Goal: Task Accomplishment & Management: Use online tool/utility

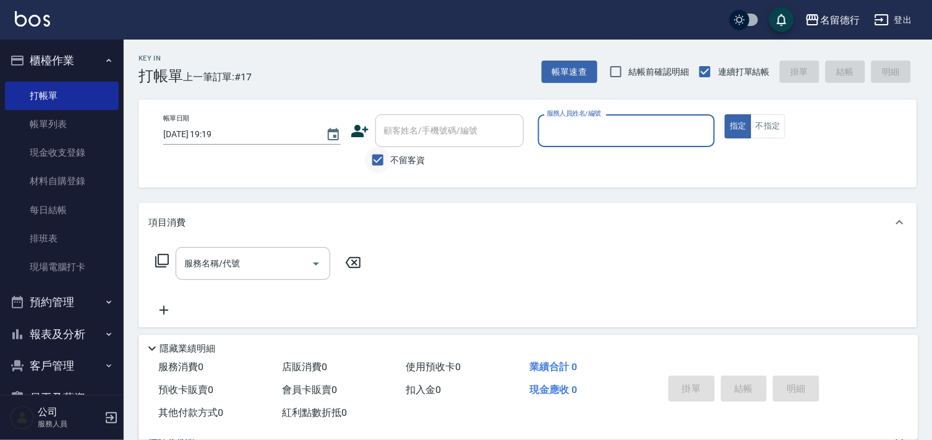
click at [375, 161] on input "不留客資" at bounding box center [378, 160] width 26 height 26
checkbox input "false"
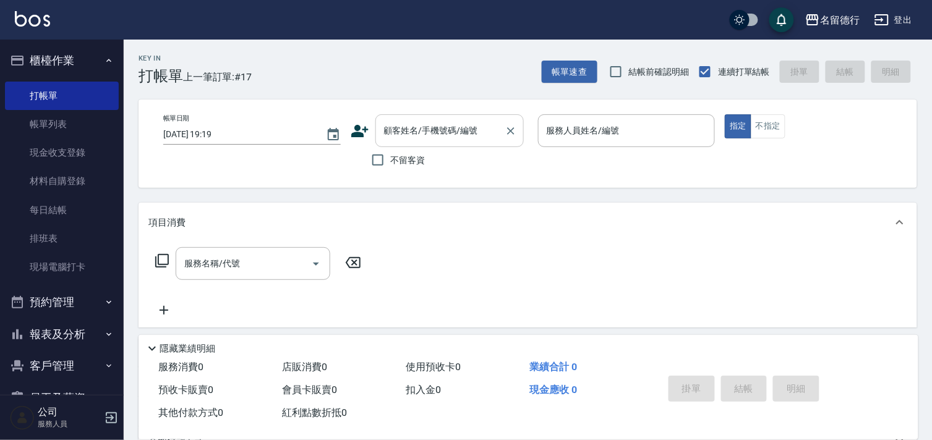
click at [399, 139] on input "顧客姓名/手機號碼/編號" at bounding box center [440, 131] width 119 height 22
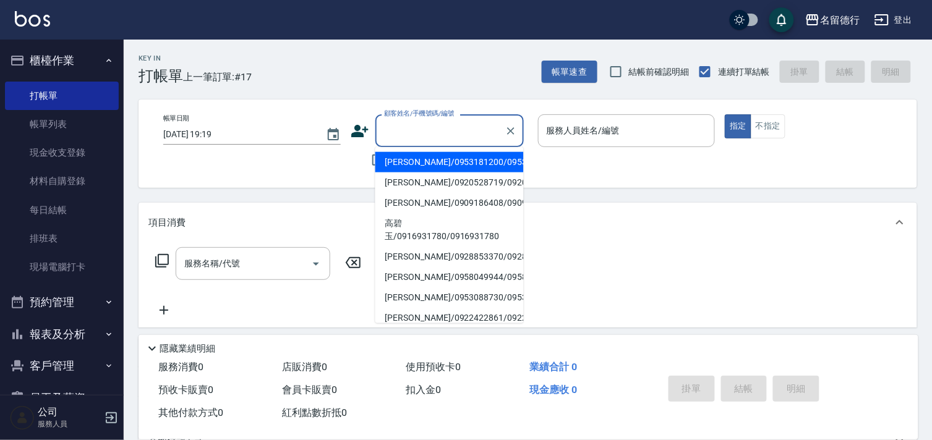
click at [415, 166] on li "游鱺菁/0953181200/0953181200" at bounding box center [449, 162] width 148 height 20
type input "游鱺菁/0953181200/0953181200"
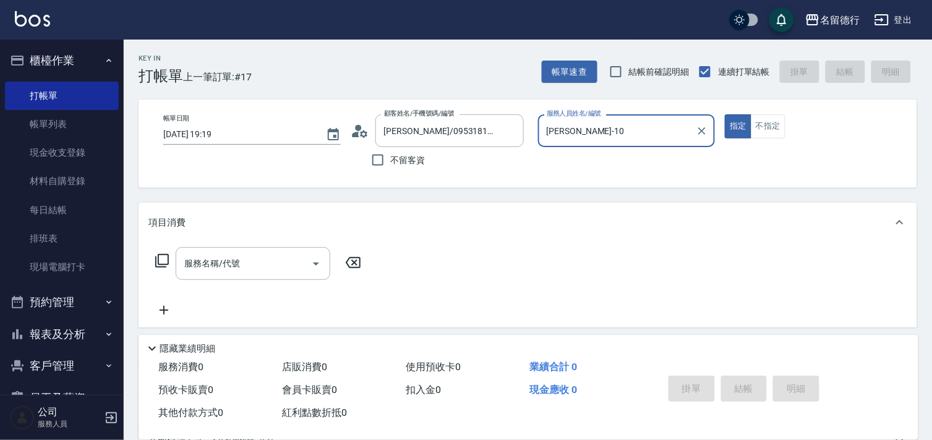
type input "婉如-10"
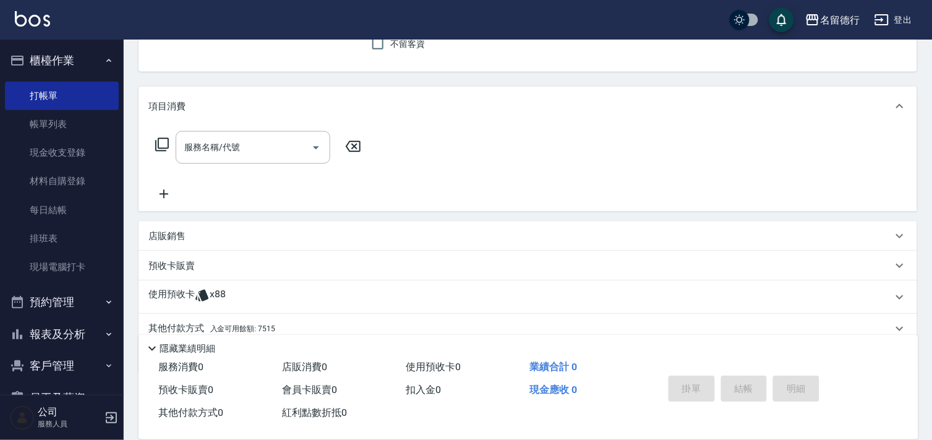
scroll to position [166, 0]
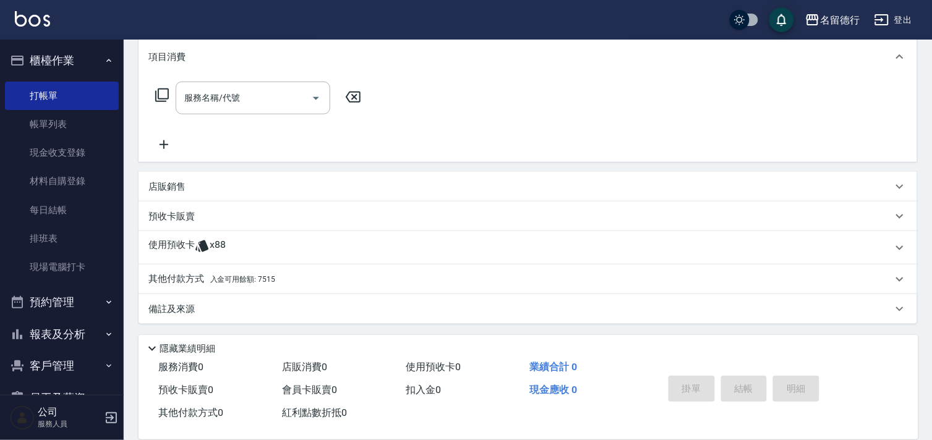
click at [175, 219] on p "預收卡販賣" at bounding box center [171, 216] width 46 height 13
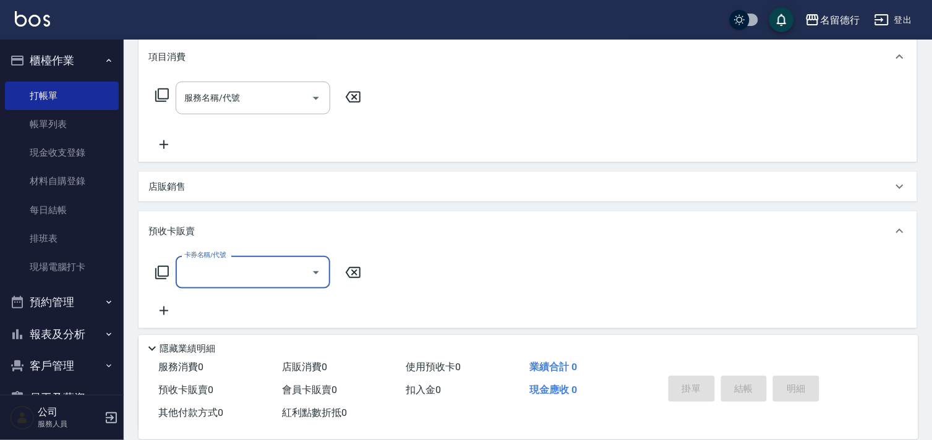
scroll to position [0, 0]
click at [160, 273] on icon at bounding box center [162, 272] width 15 height 15
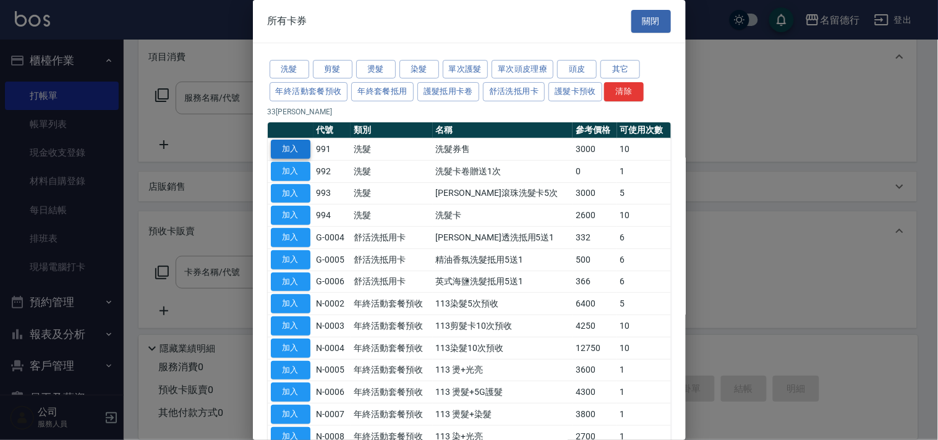
click at [280, 143] on button "加入" at bounding box center [291, 149] width 40 height 19
type input "洗髮券售(991)"
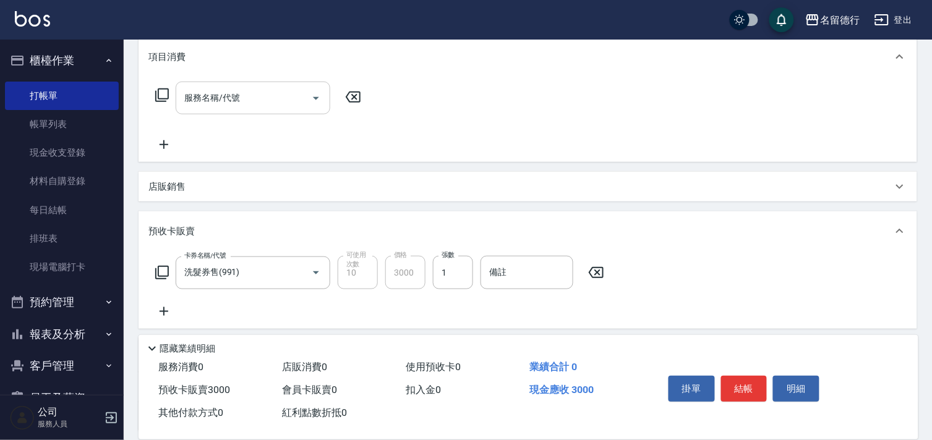
click at [195, 95] on div "服務名稱/代號 服務名稱/代號" at bounding box center [253, 98] width 155 height 33
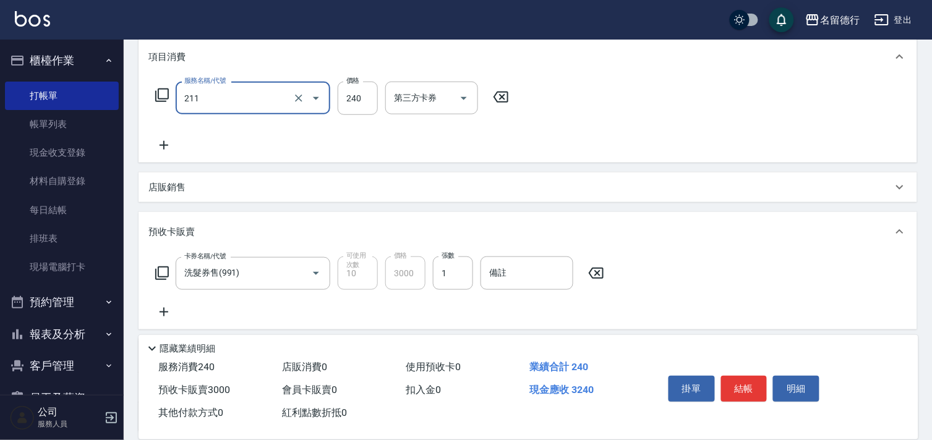
type input "洗髮券(211)"
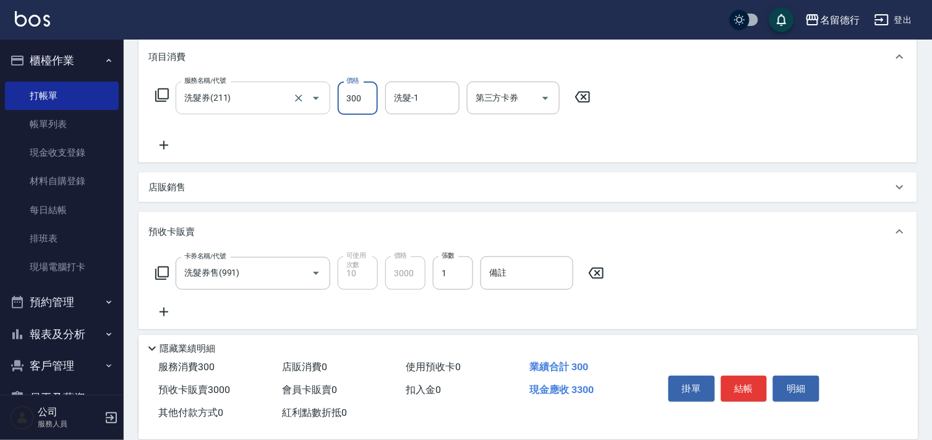
type input "300"
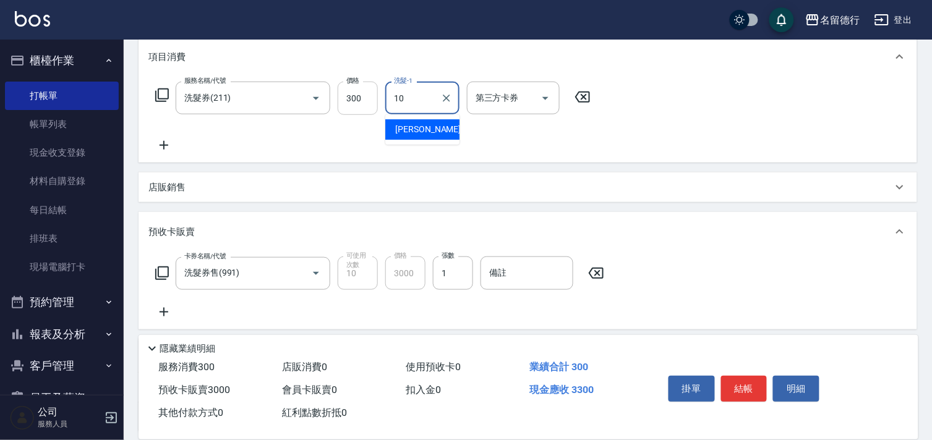
type input "婉如-10"
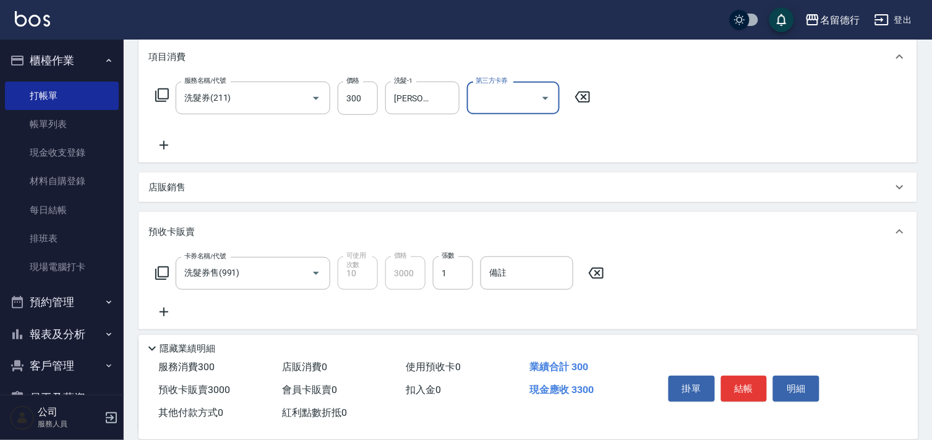
click at [472, 97] on input "第三方卡券" at bounding box center [503, 98] width 63 height 22
click at [489, 147] on span "舊有卡券" at bounding box center [512, 150] width 93 height 20
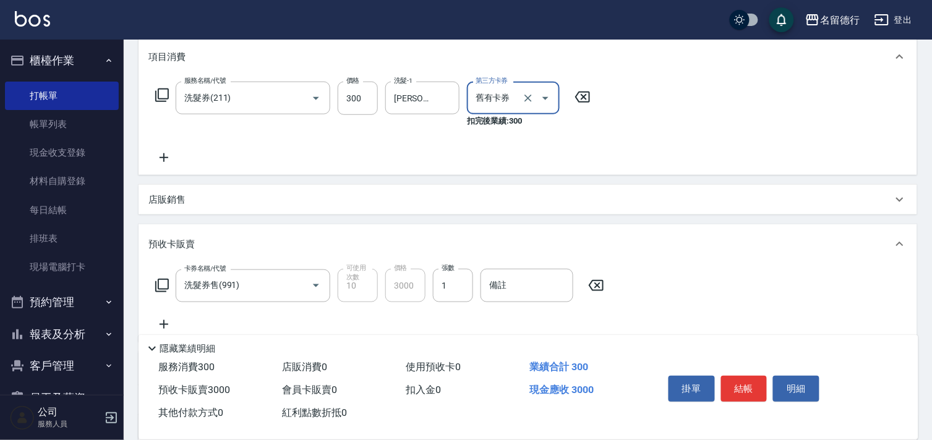
type input "舊有卡券"
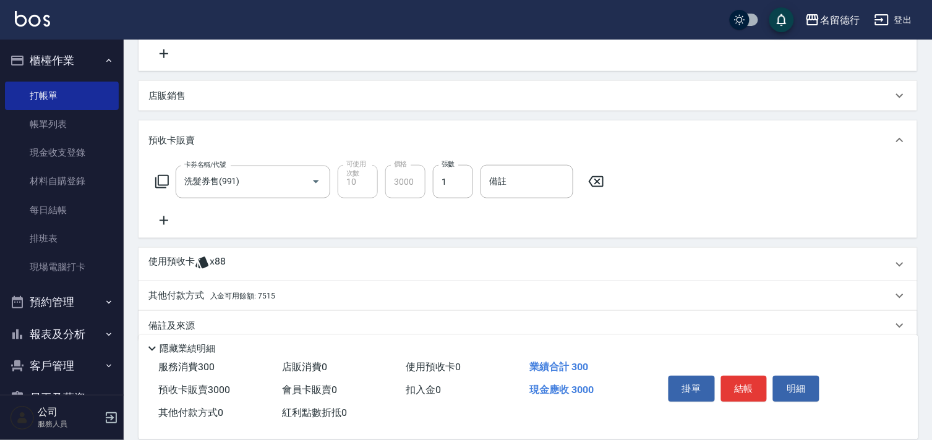
scroll to position [287, 0]
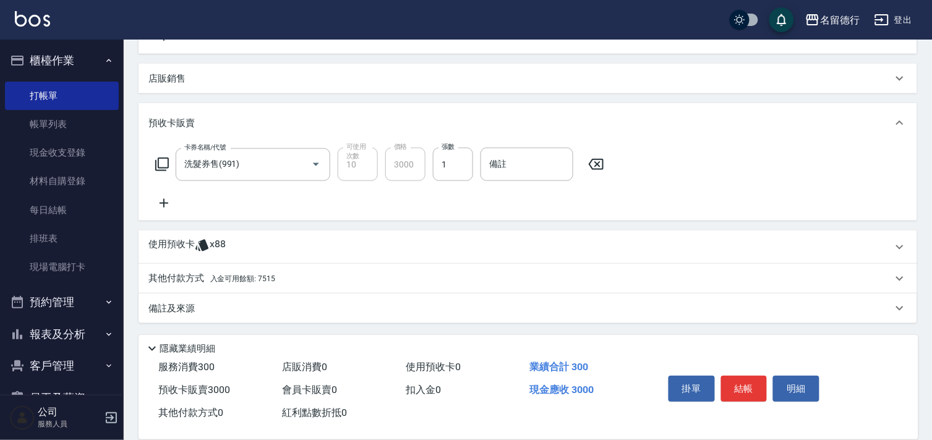
drag, startPoint x: 252, startPoint y: 280, endPoint x: 253, endPoint y: 291, distance: 11.2
click at [252, 281] on span "入金可用餘額: 7515" at bounding box center [242, 279] width 65 height 9
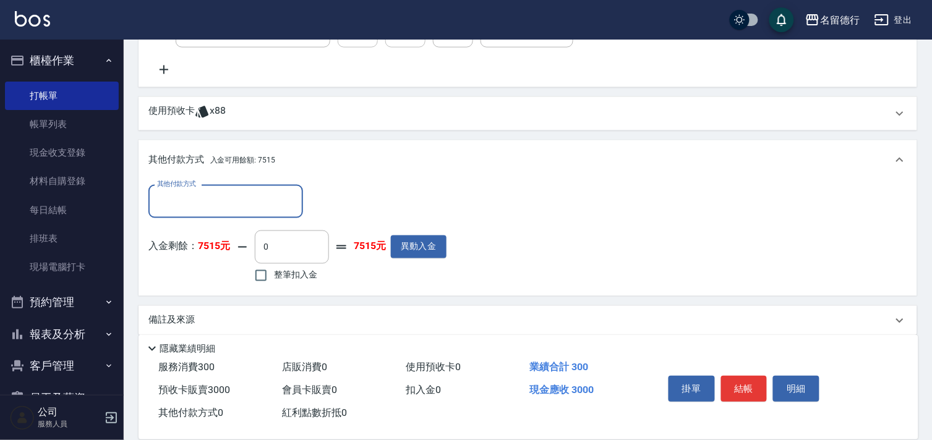
scroll to position [433, 0]
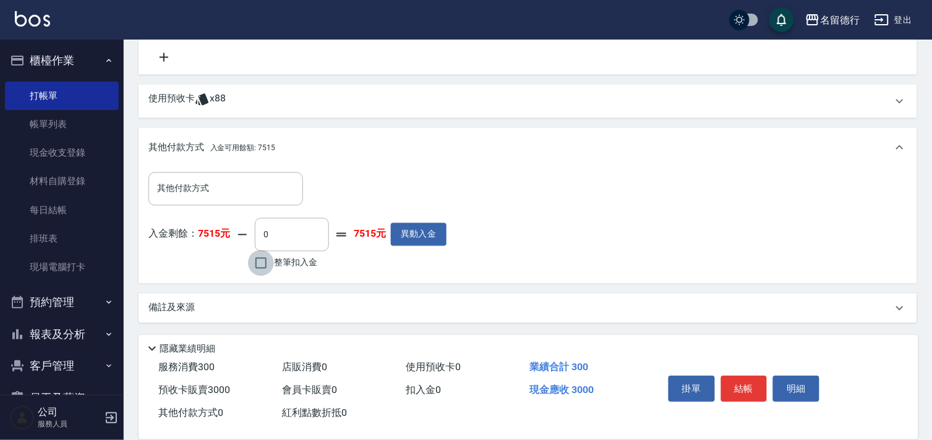
click at [264, 263] on input "整筆扣入金" at bounding box center [261, 263] width 26 height 26
checkbox input "true"
type input "3000"
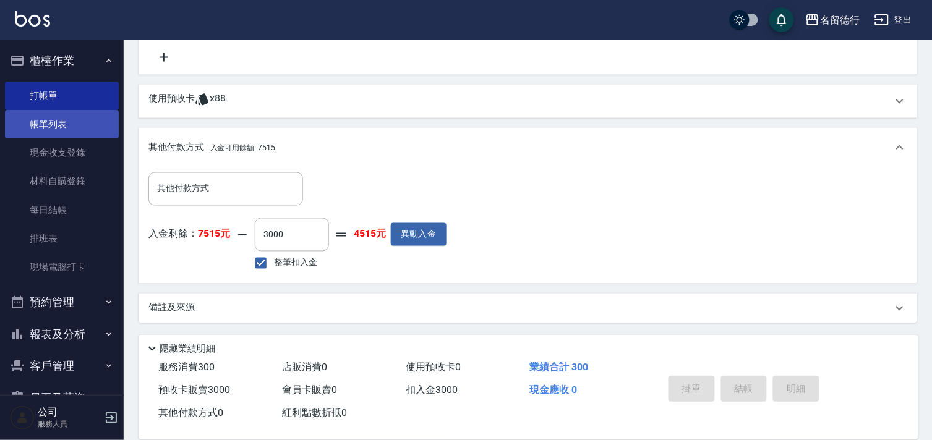
type input "2025/08/19 19:52"
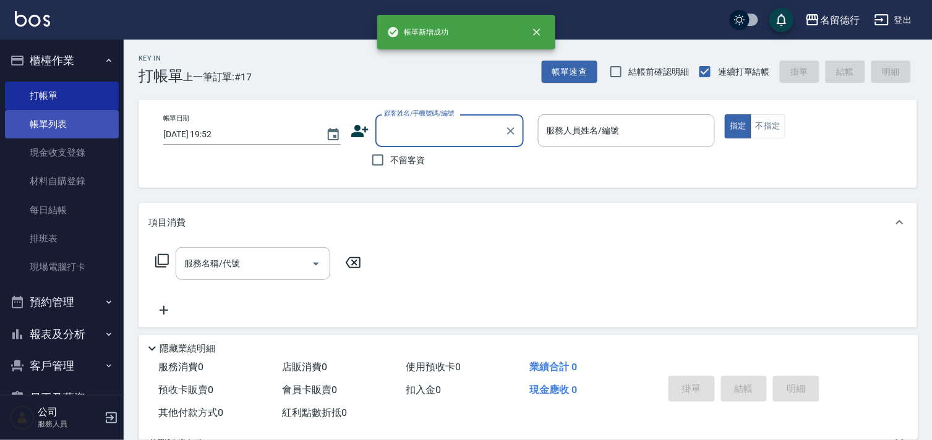
click at [40, 124] on link "帳單列表" at bounding box center [62, 124] width 114 height 28
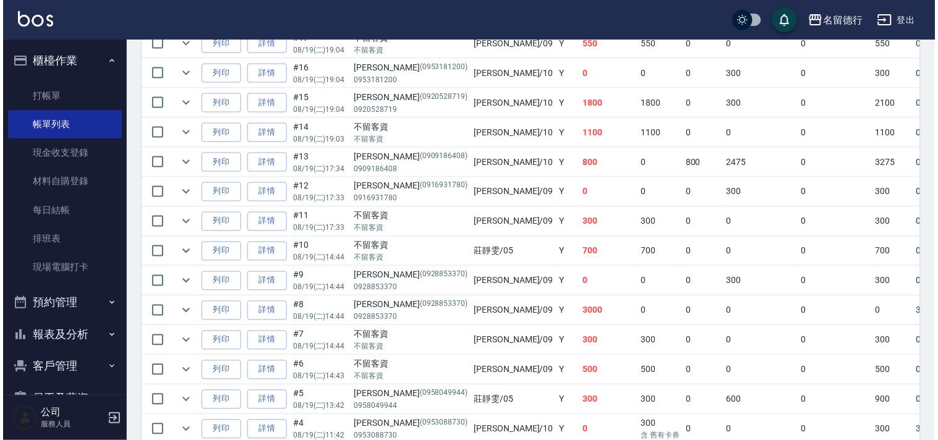
scroll to position [343, 0]
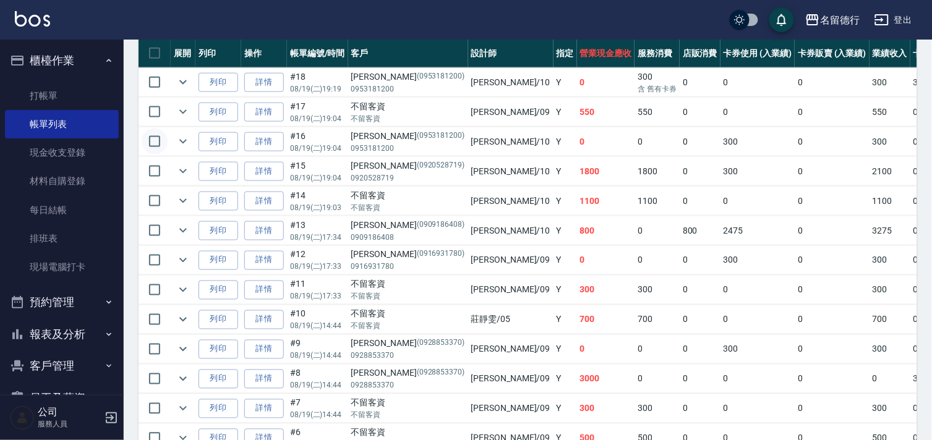
click at [162, 138] on input "checkbox" at bounding box center [155, 142] width 26 height 26
checkbox input "true"
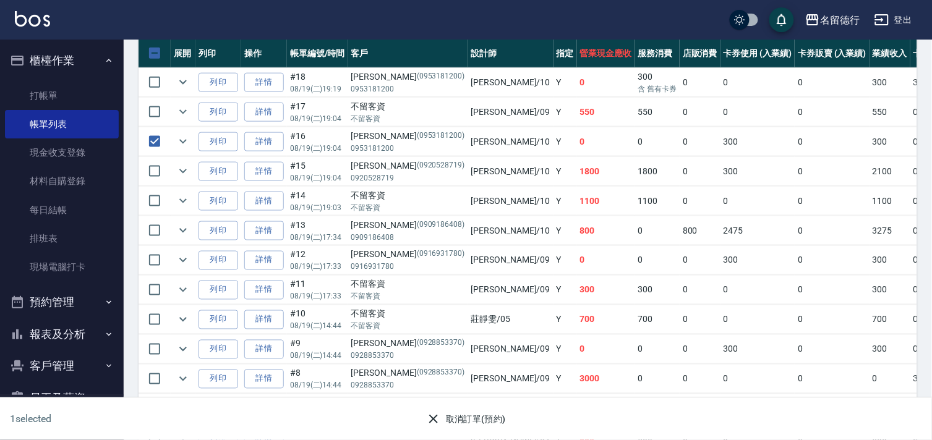
click at [430, 415] on icon "button" at bounding box center [433, 419] width 9 height 9
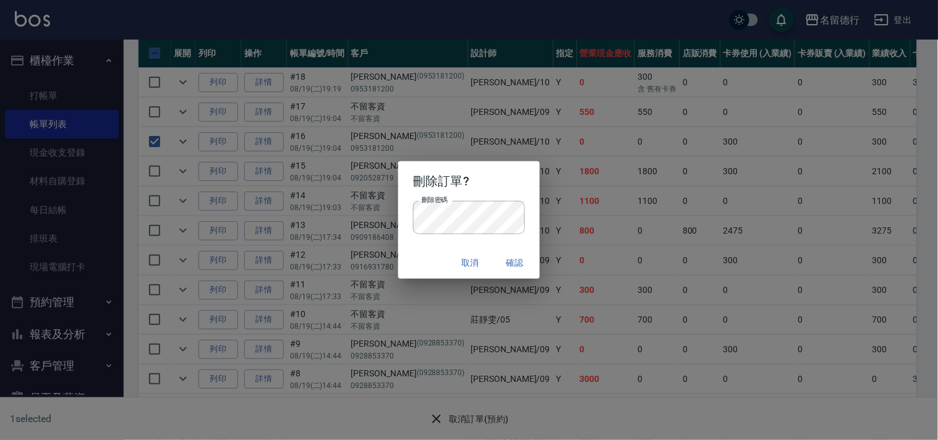
click at [520, 262] on button "確認" at bounding box center [515, 263] width 40 height 23
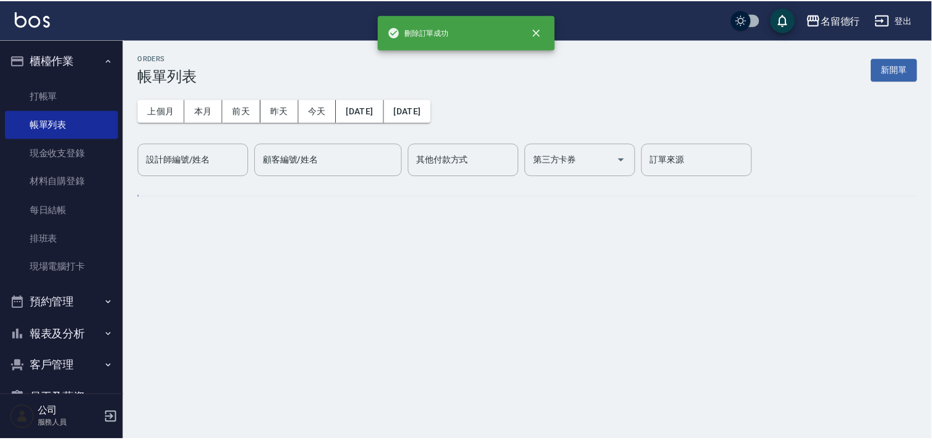
scroll to position [0, 0]
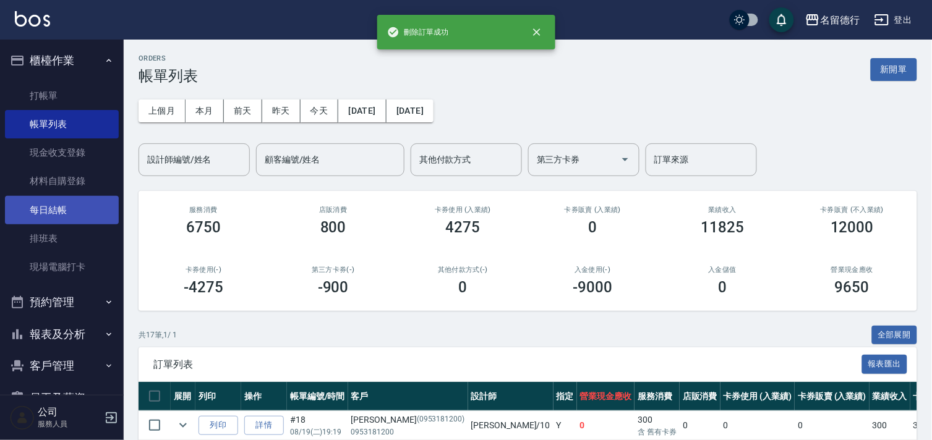
click at [41, 211] on link "每日結帳" at bounding box center [62, 210] width 114 height 28
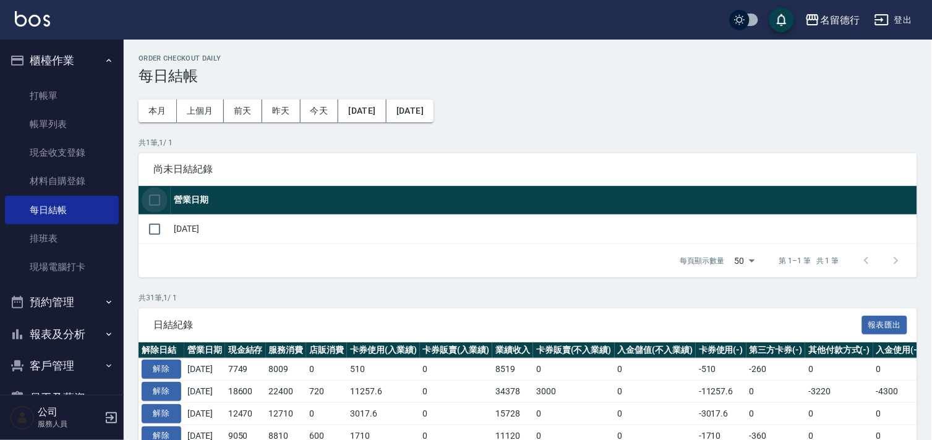
click at [156, 202] on input "checkbox" at bounding box center [155, 200] width 26 height 26
checkbox input "true"
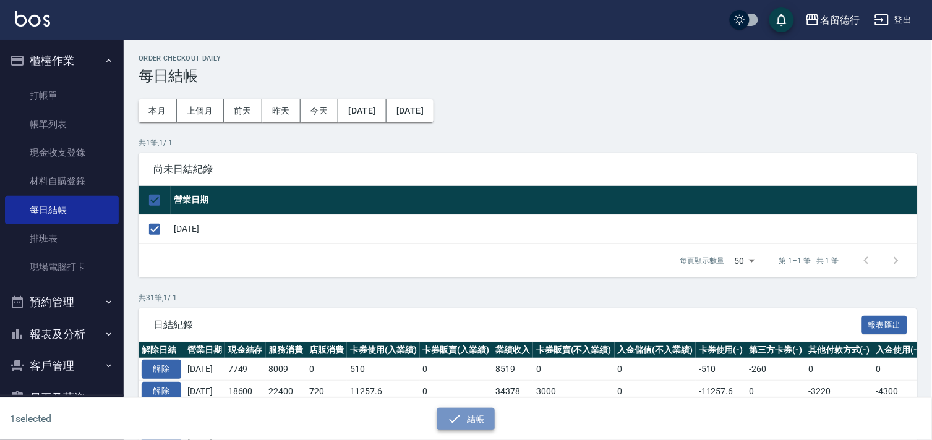
click at [458, 422] on icon "button" at bounding box center [454, 419] width 15 height 15
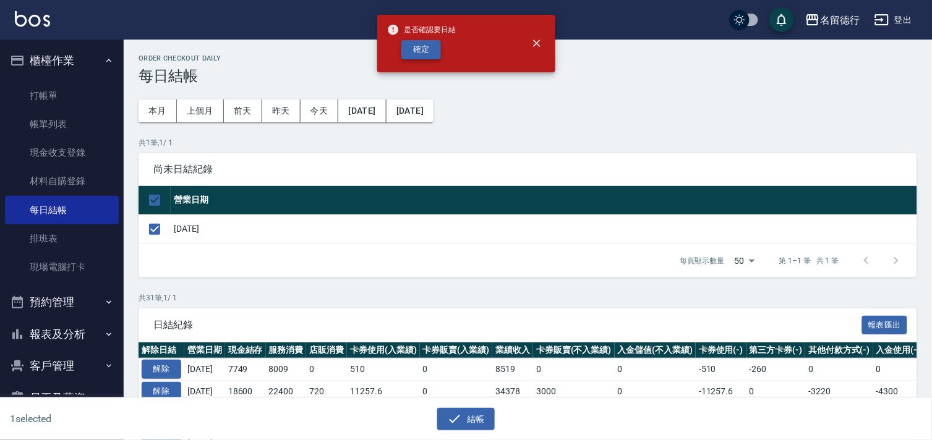
click at [420, 56] on button "確定" at bounding box center [421, 49] width 40 height 19
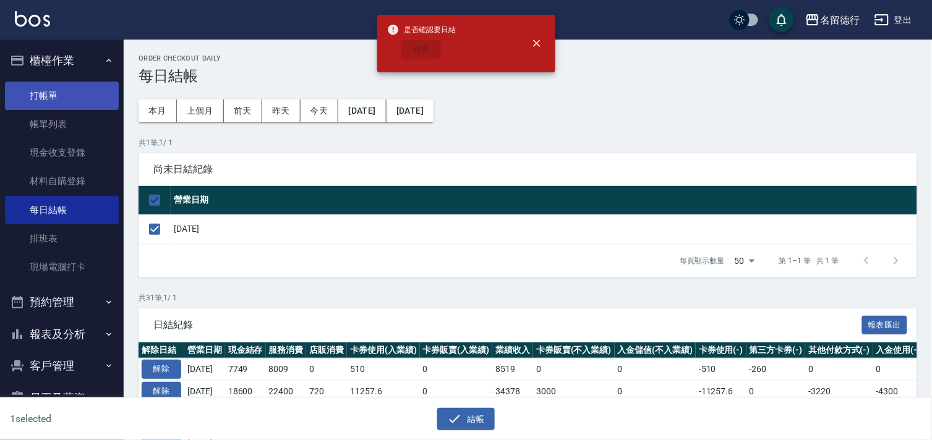
checkbox input "false"
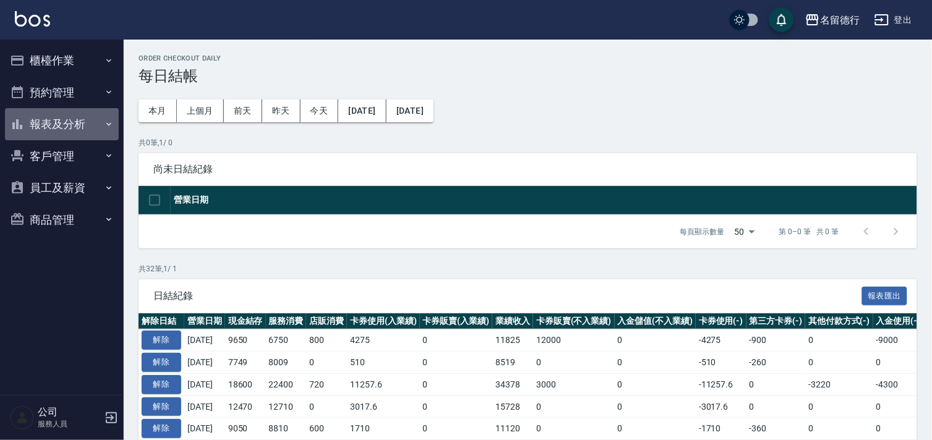
click at [46, 117] on button "報表及分析" at bounding box center [62, 124] width 114 height 32
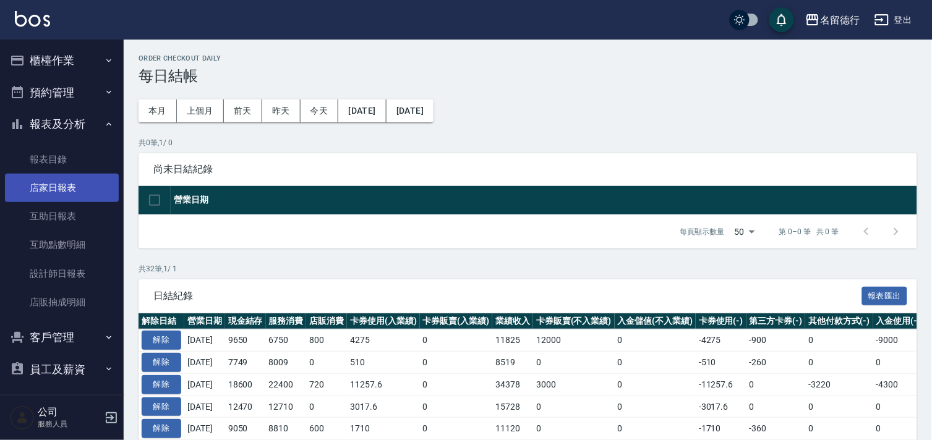
click at [56, 187] on link "店家日報表" at bounding box center [62, 188] width 114 height 28
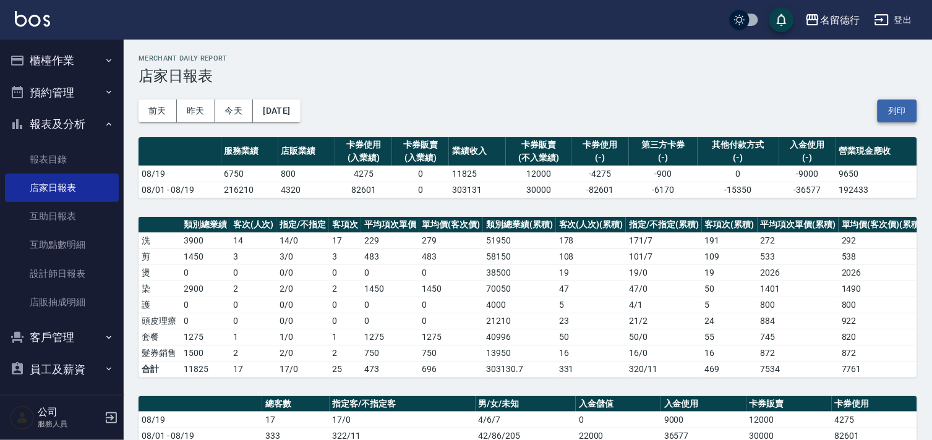
click at [898, 107] on button "列印" at bounding box center [897, 111] width 40 height 23
click at [45, 272] on link "設計師日報表" at bounding box center [62, 274] width 114 height 28
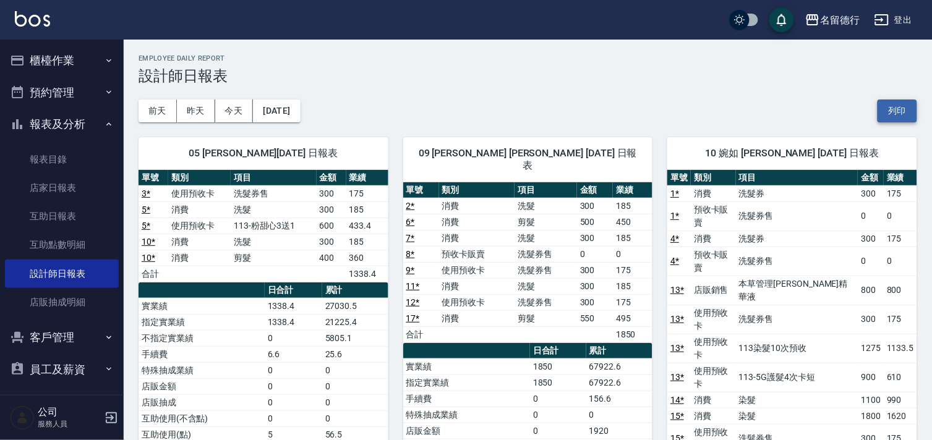
click at [898, 103] on button "列印" at bounding box center [897, 111] width 40 height 23
